Goal: Communication & Community: Answer question/provide support

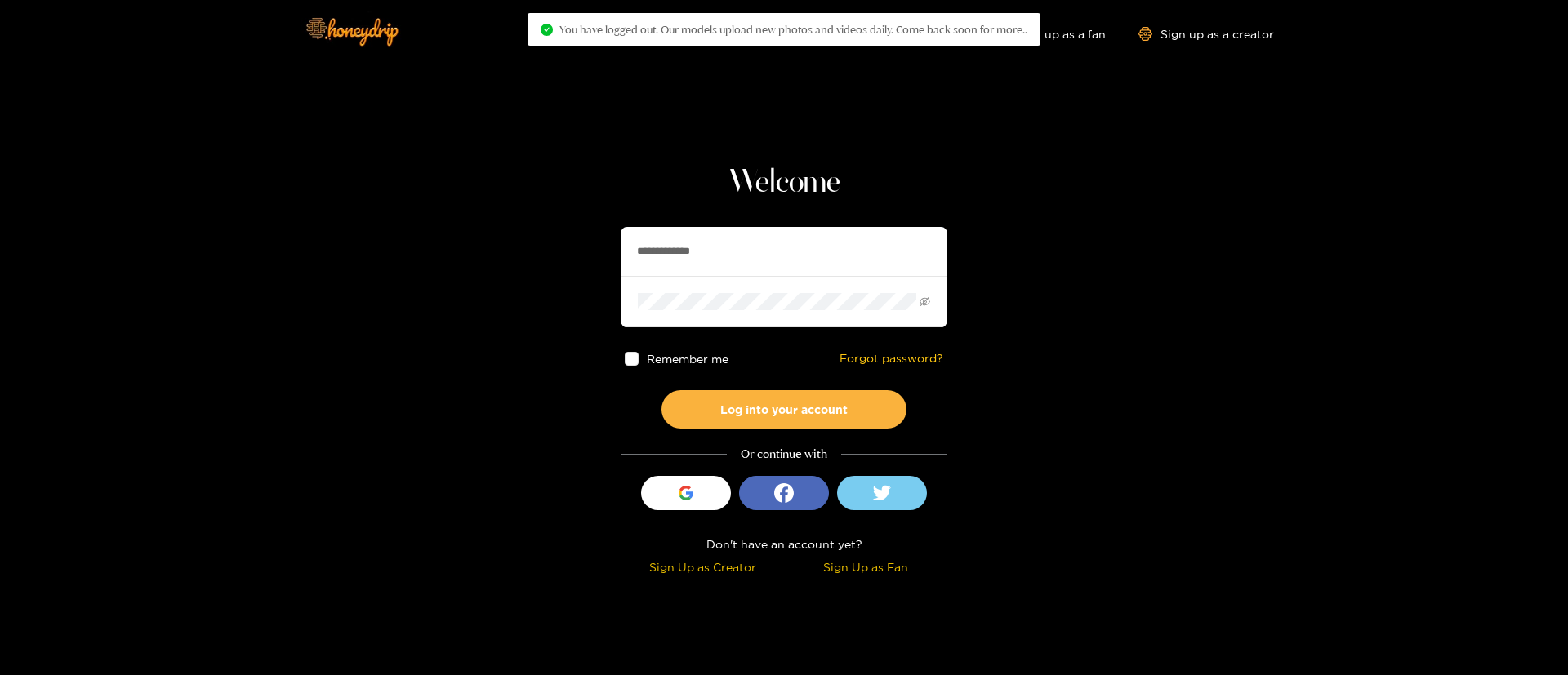
click at [743, 252] on input "**********" at bounding box center [784, 251] width 326 height 49
drag, startPoint x: 743, startPoint y: 252, endPoint x: 743, endPoint y: 228, distance: 24.0
click at [743, 252] on input "**********" at bounding box center [784, 251] width 326 height 49
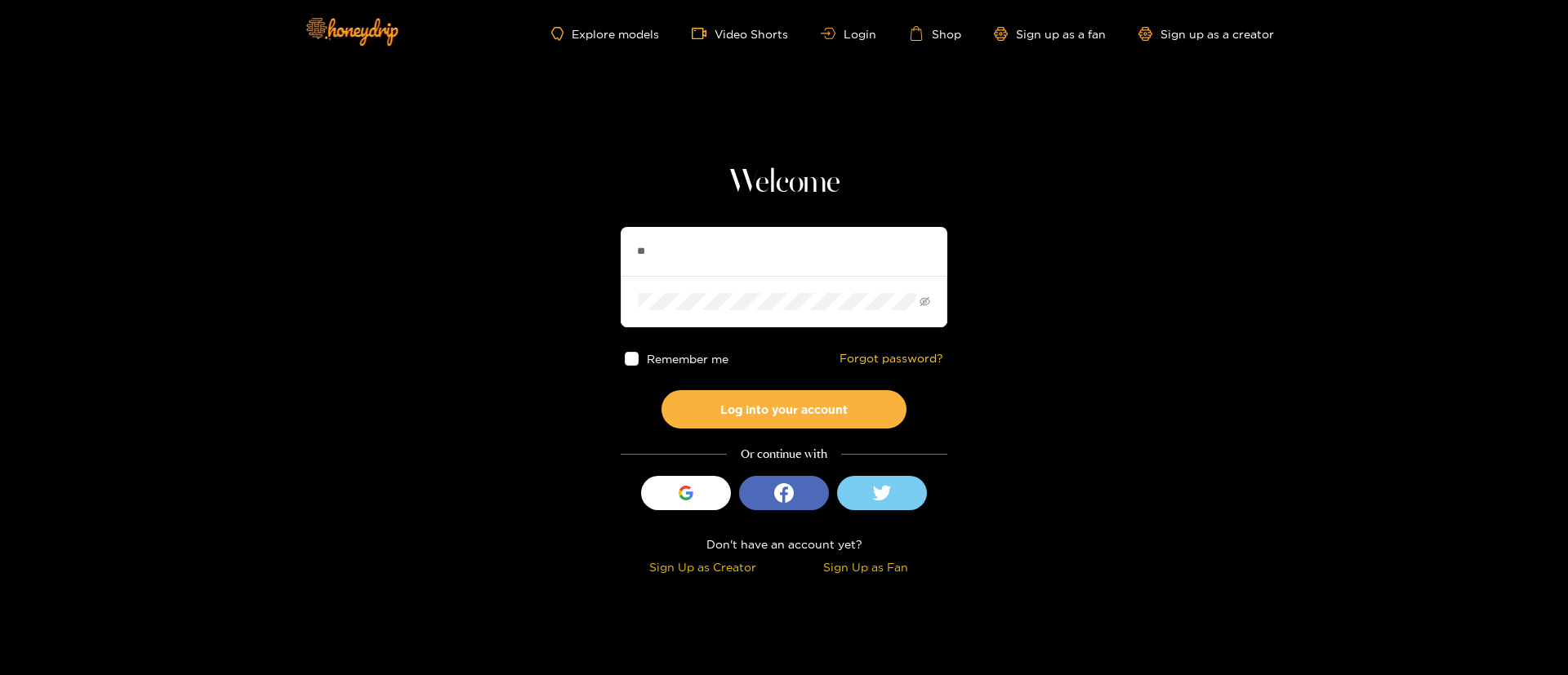
type input "********"
click at [875, 422] on button "Log into your account" at bounding box center [784, 409] width 245 height 38
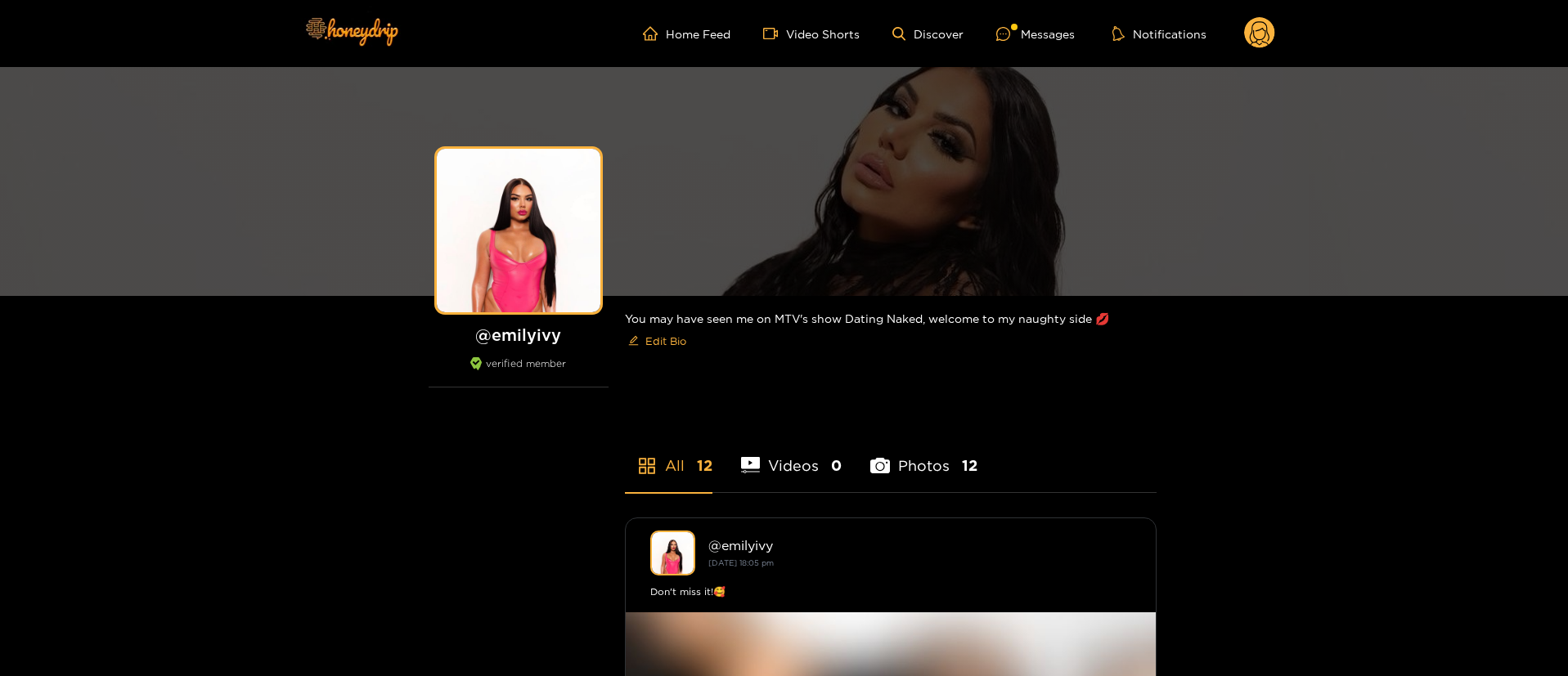
click at [1026, 20] on ul "Home Feed Video Shorts Discover Messages Notifications" at bounding box center [959, 33] width 633 height 33
click at [1023, 46] on ul "Home Feed Video Shorts Discover Messages Notifications" at bounding box center [959, 33] width 633 height 33
click at [1025, 41] on div "Messages" at bounding box center [1036, 34] width 79 height 19
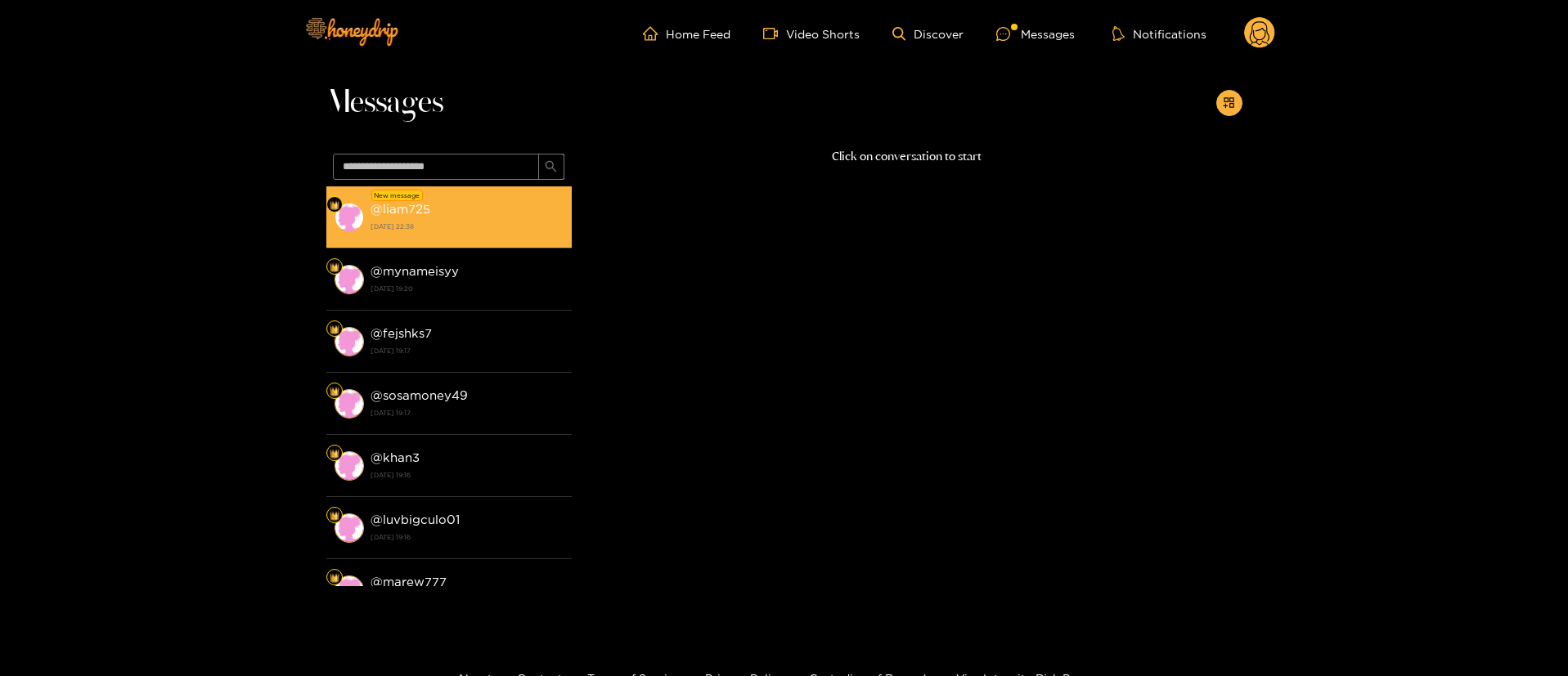
click at [502, 202] on div "@ liam725 [DATE] 22:38" at bounding box center [467, 216] width 193 height 37
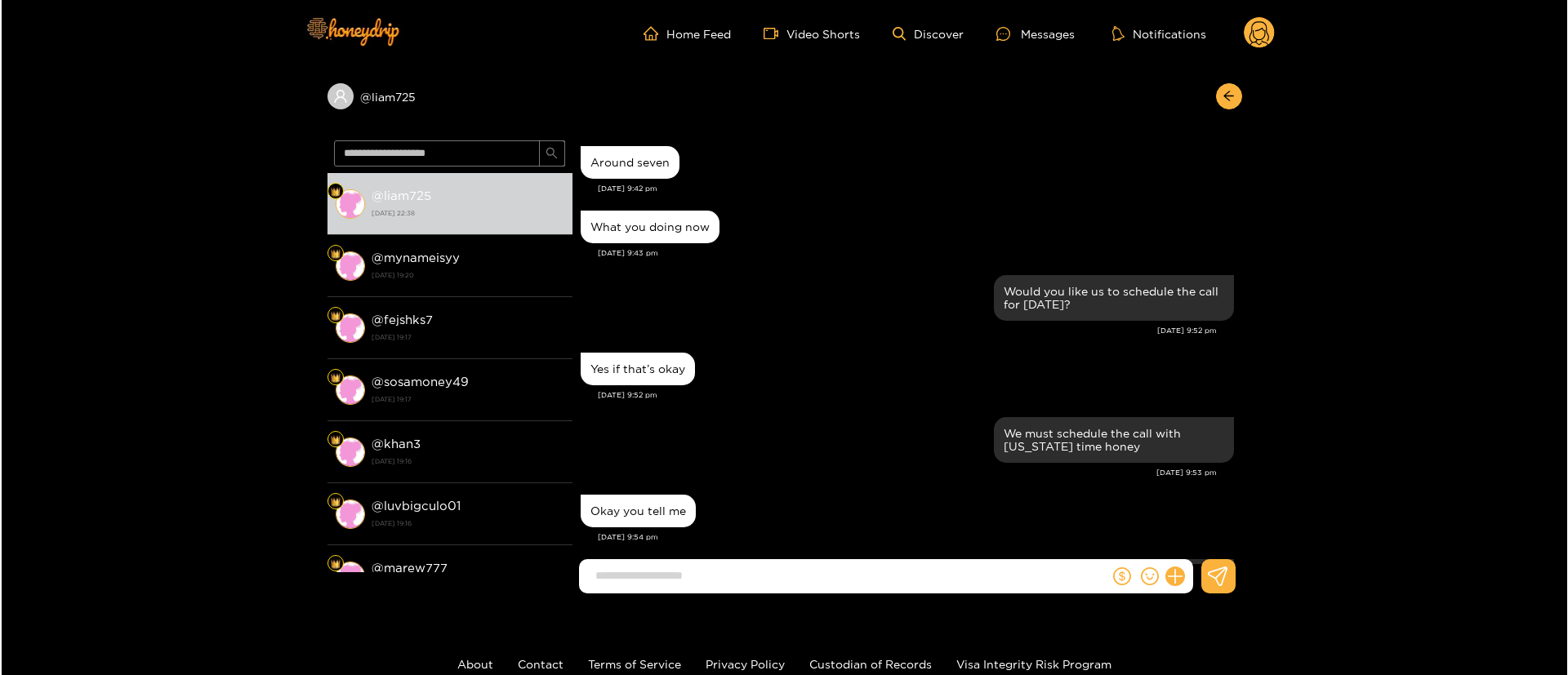
scroll to position [1372, 0]
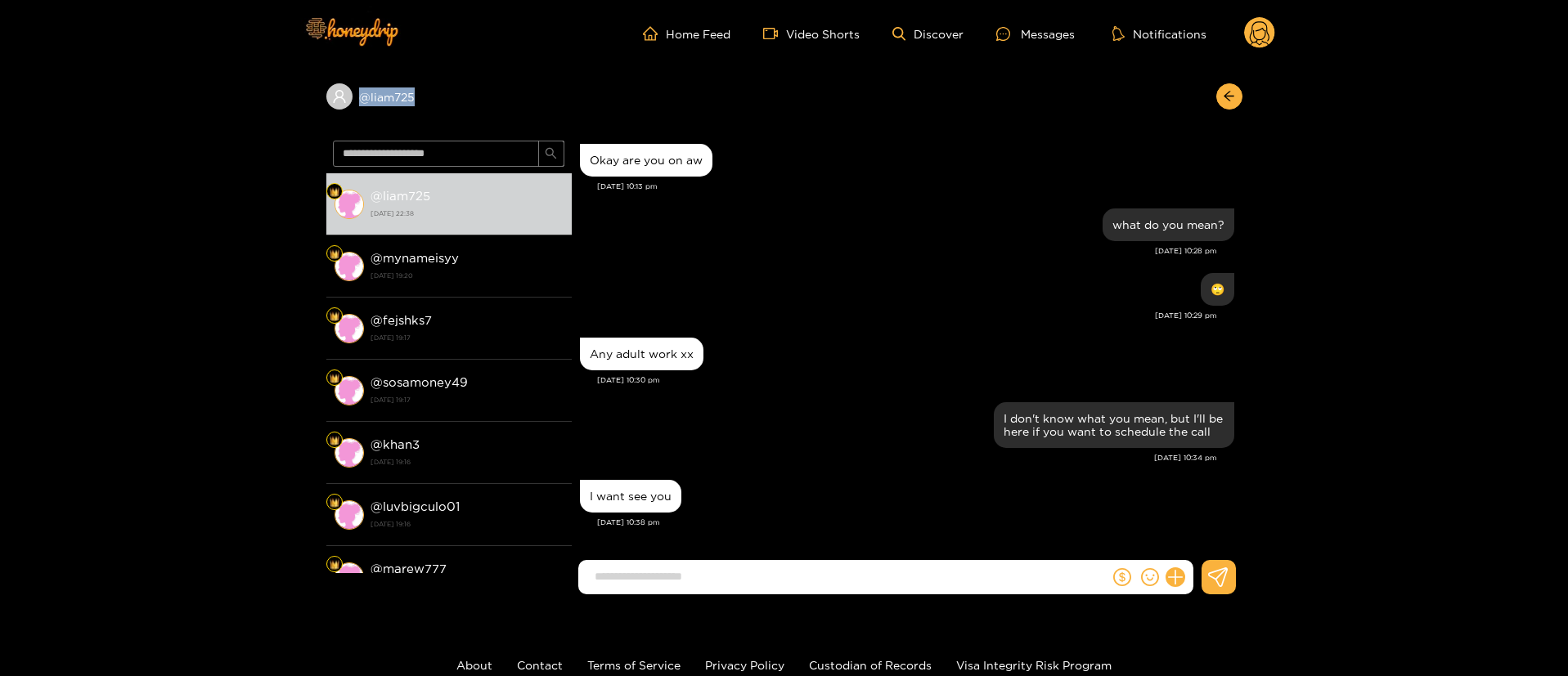
copy div "@ liam725"
drag, startPoint x: 415, startPoint y: 106, endPoint x: 327, endPoint y: 120, distance: 89.1
click at [327, 120] on div "@ liam725" at bounding box center [784, 100] width 916 height 67
click at [1178, 581] on icon at bounding box center [1175, 578] width 19 height 19
click at [1196, 550] on button at bounding box center [1205, 537] width 57 height 37
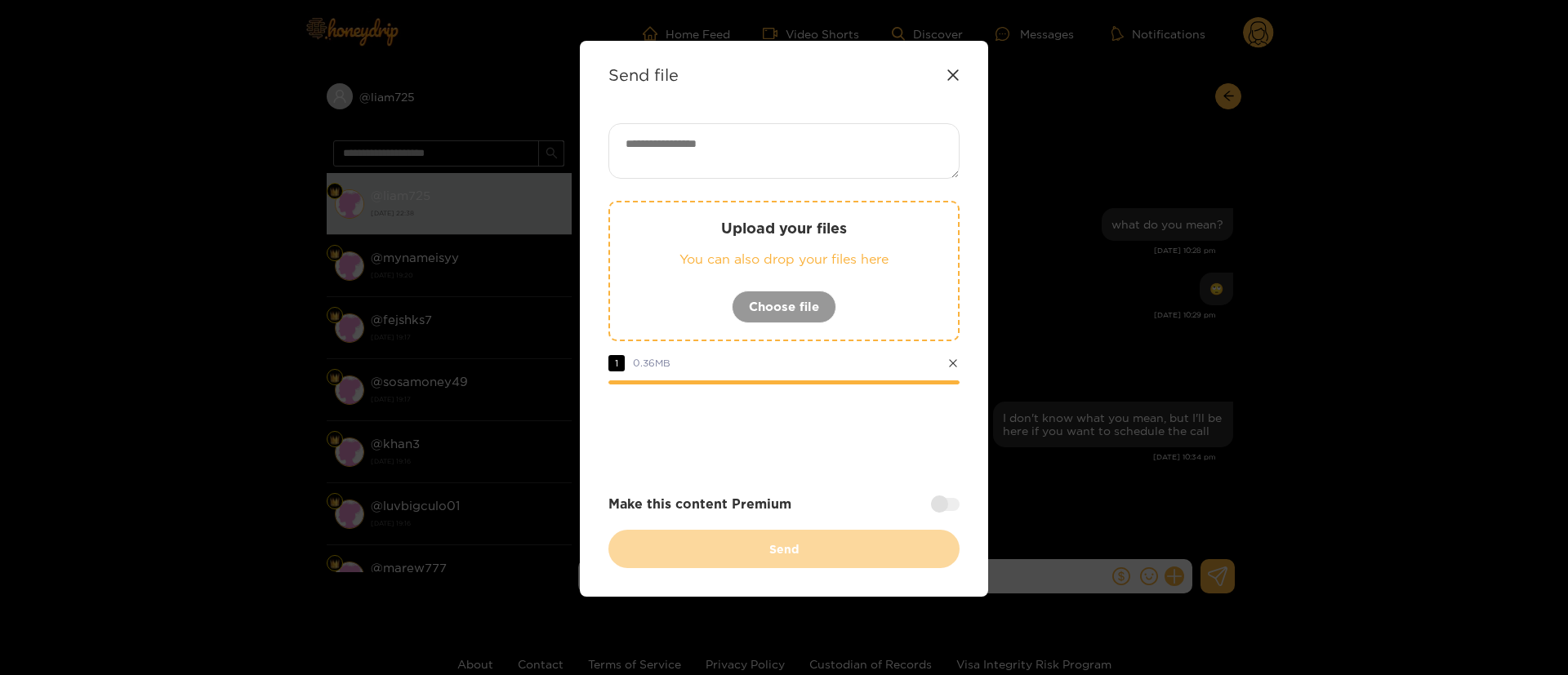
drag, startPoint x: 771, startPoint y: 133, endPoint x: 772, endPoint y: 143, distance: 10.0
click at [772, 143] on textarea at bounding box center [784, 150] width 351 height 56
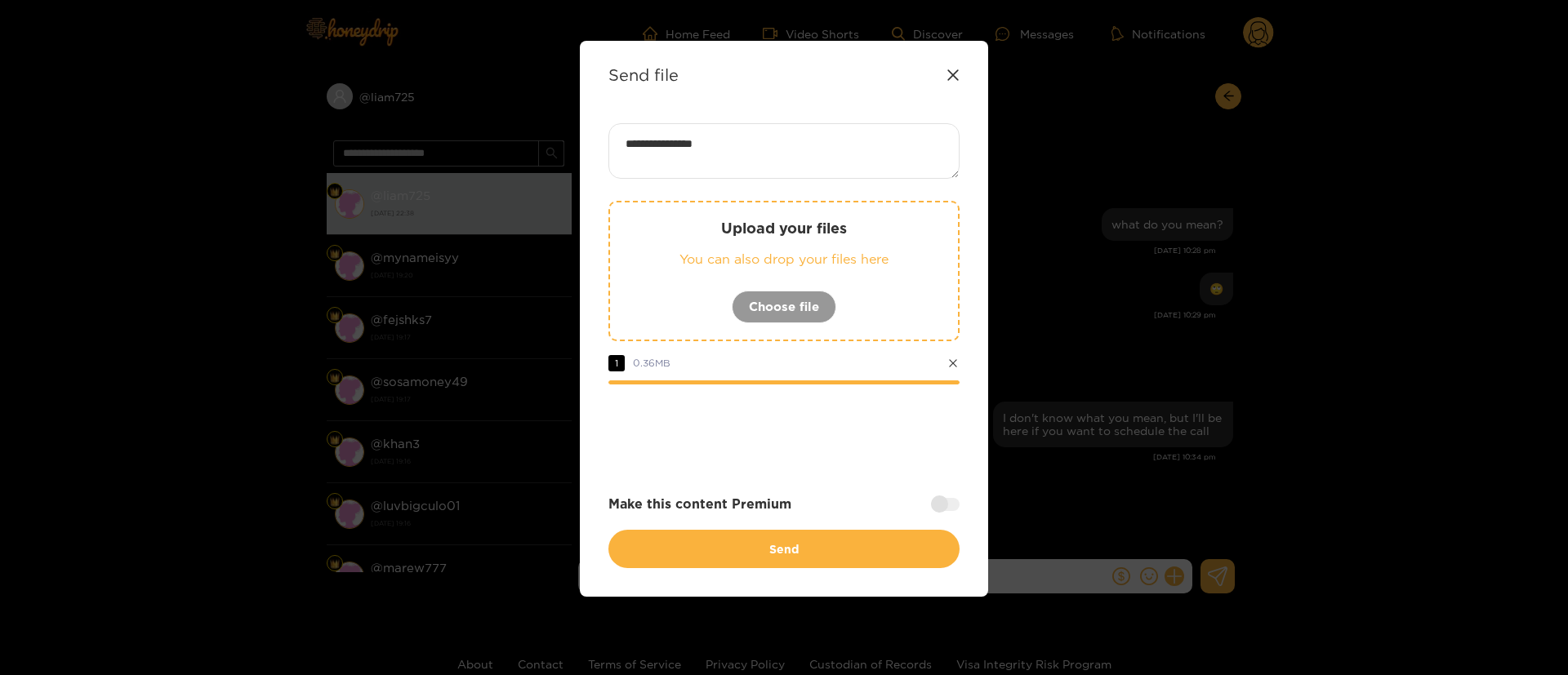
type textarea "**********"
click at [952, 502] on div at bounding box center [944, 504] width 28 height 13
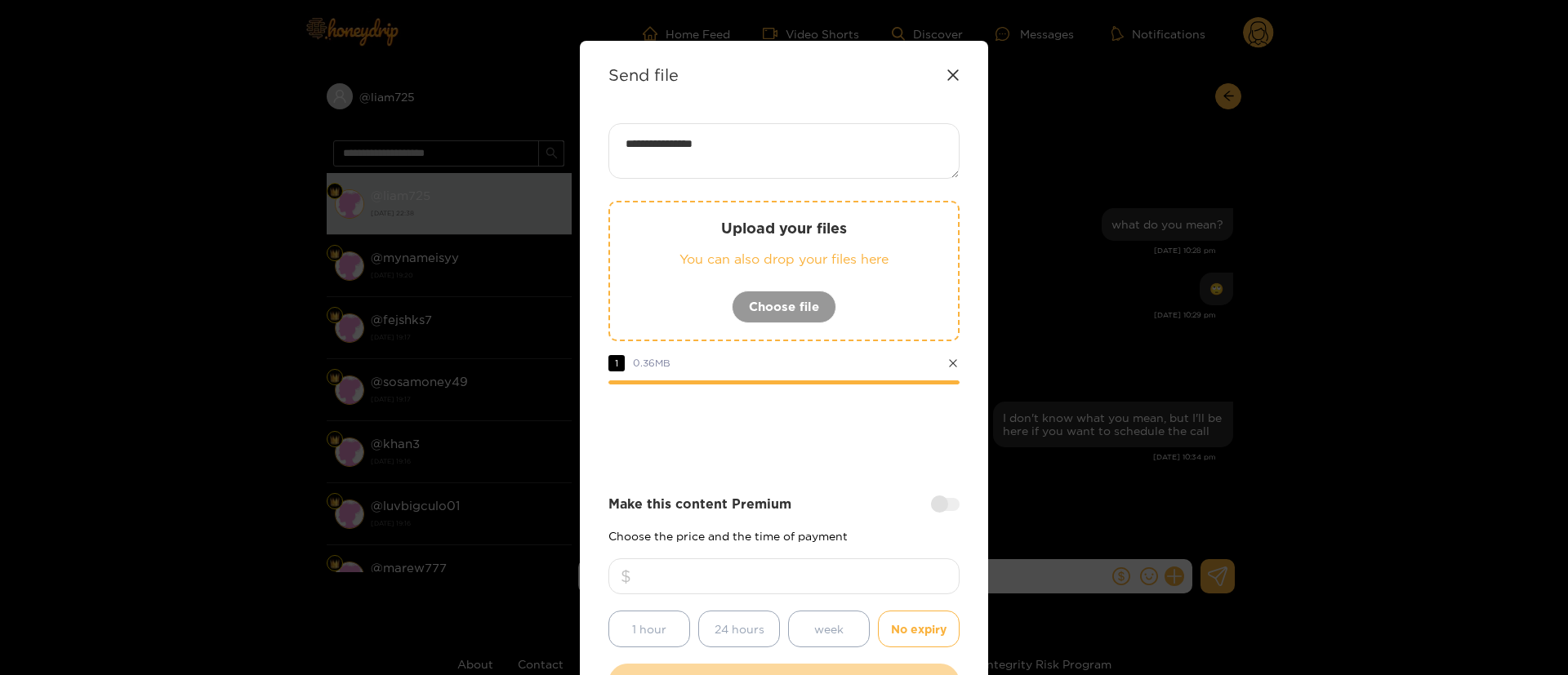
click at [861, 564] on input "number" at bounding box center [784, 577] width 351 height 36
type input "***"
click at [871, 442] on div at bounding box center [784, 429] width 351 height 65
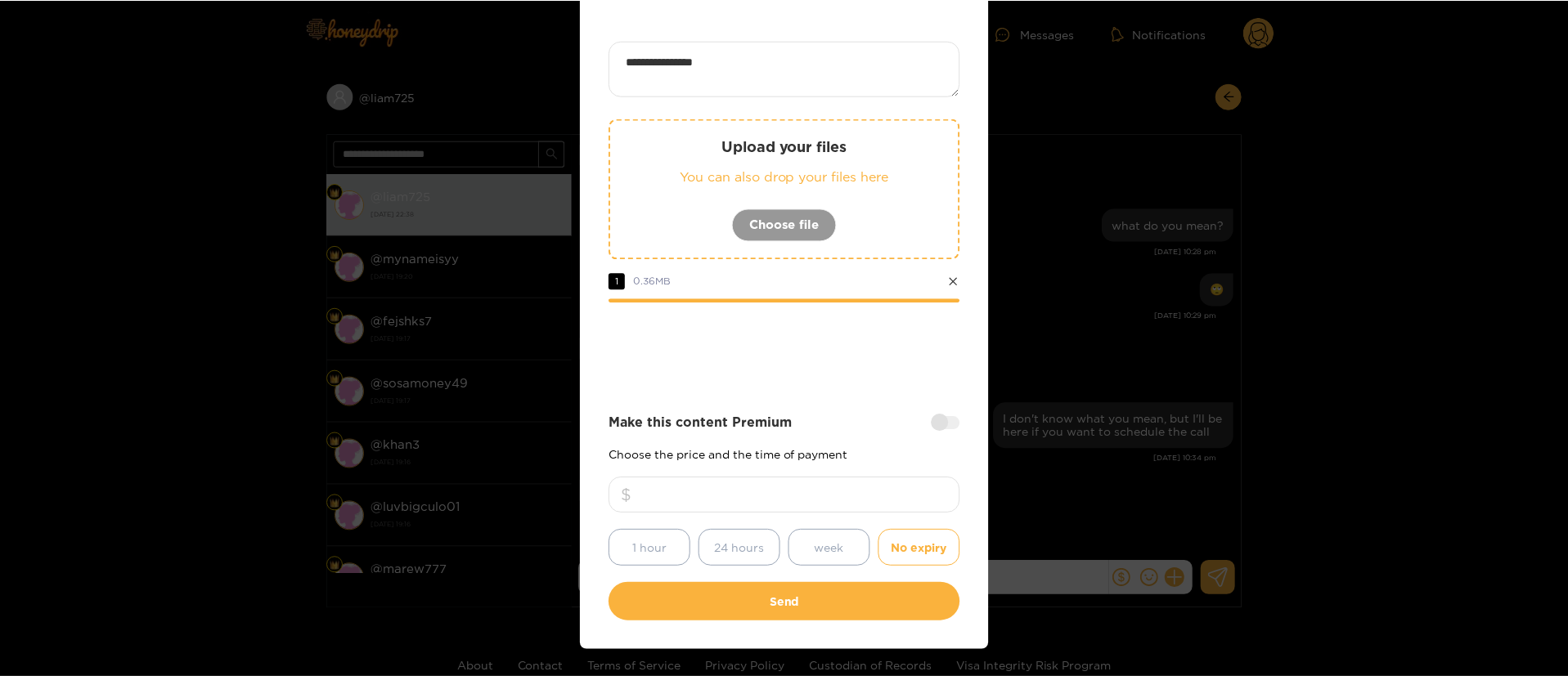
scroll to position [121, 0]
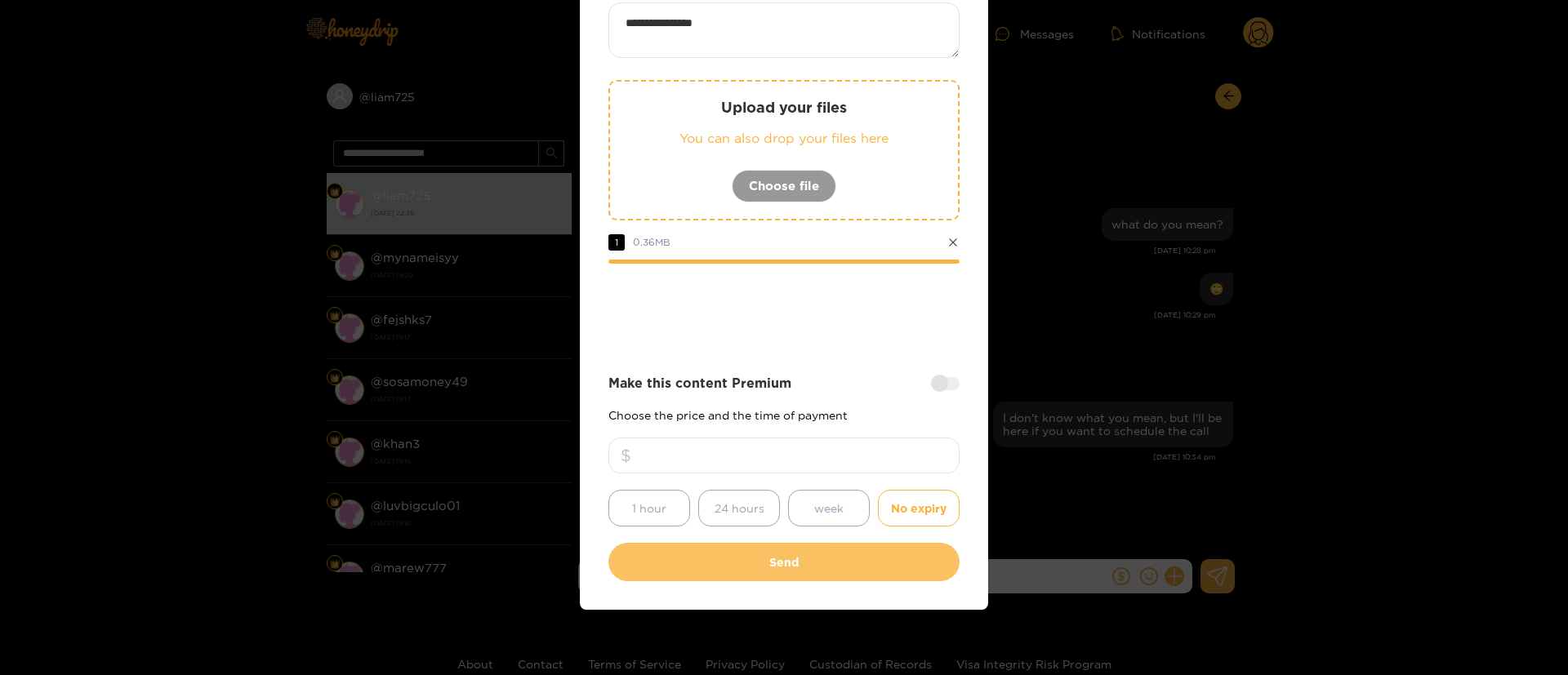
click at [839, 575] on button "Send" at bounding box center [784, 562] width 351 height 38
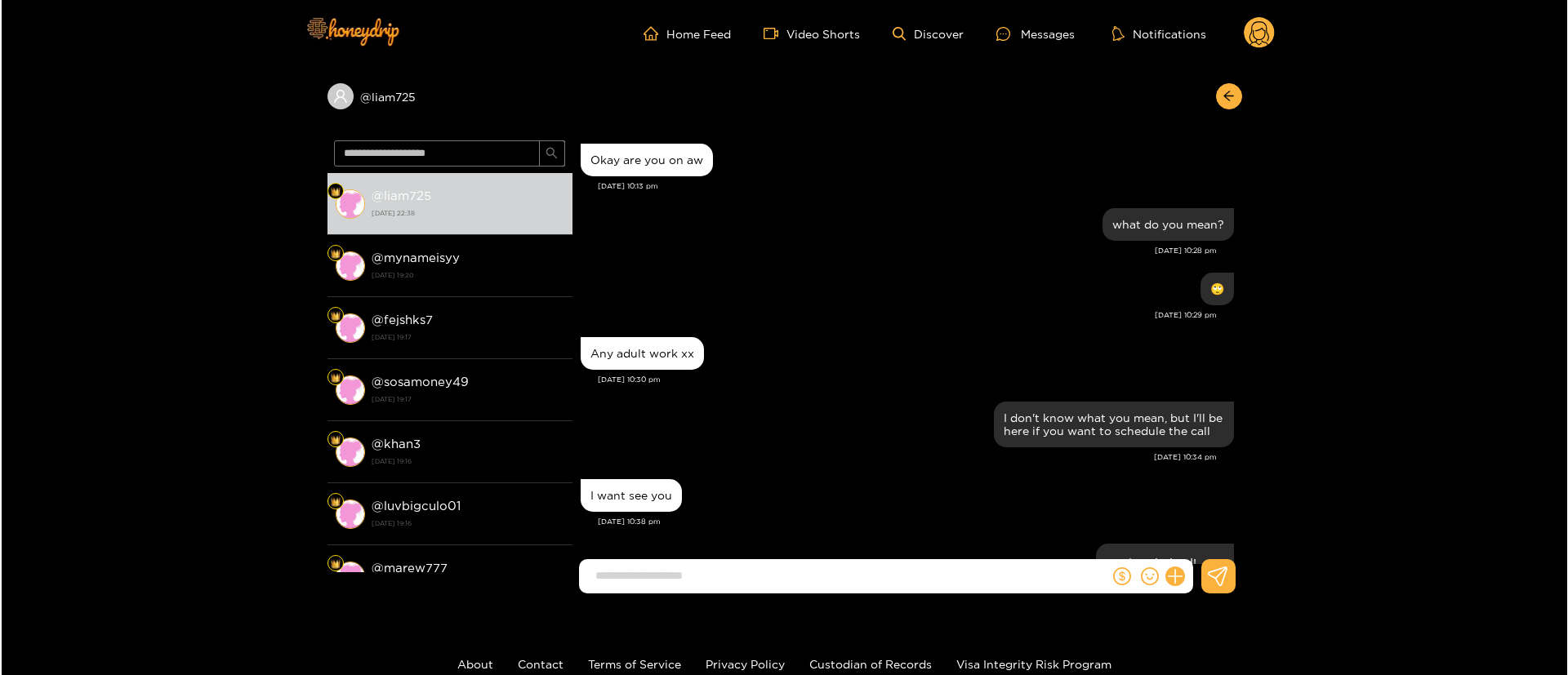
scroll to position [1522, 0]
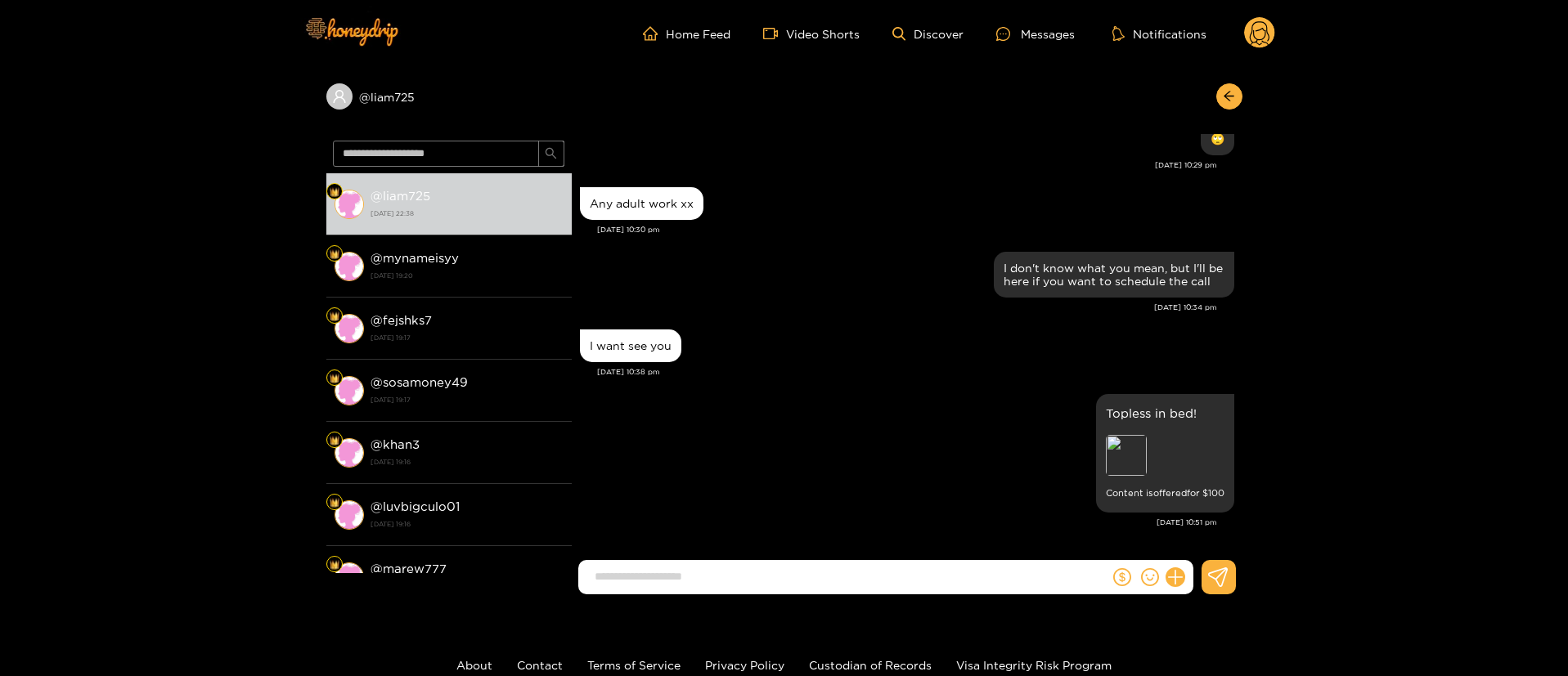
click at [1260, 25] on circle at bounding box center [1260, 33] width 31 height 31
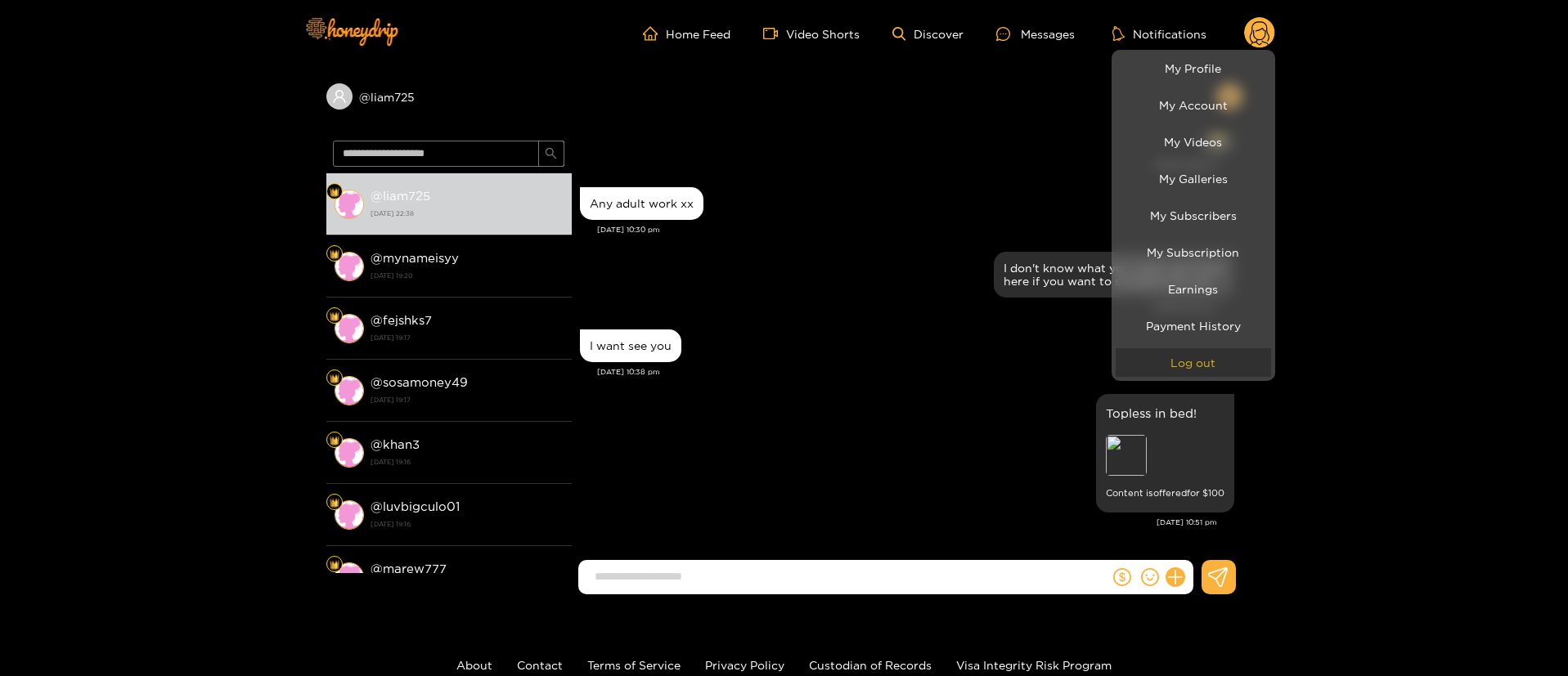
click at [1227, 365] on button "Log out" at bounding box center [1194, 362] width 156 height 28
